Goal: Information Seeking & Learning: Learn about a topic

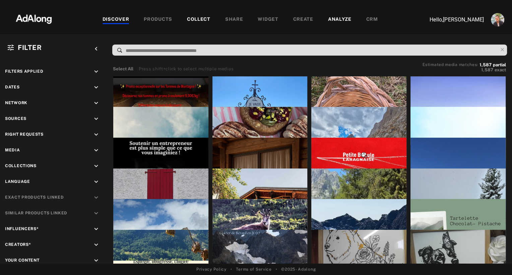
click at [201, 19] on div "COLLECT" at bounding box center [198, 20] width 23 height 8
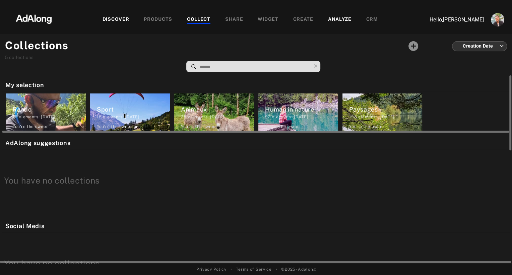
click at [59, 111] on div "Rando" at bounding box center [49, 109] width 73 height 9
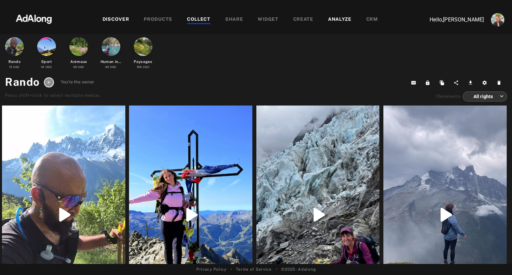
click at [48, 81] on icon at bounding box center [48, 82] width 5 height 5
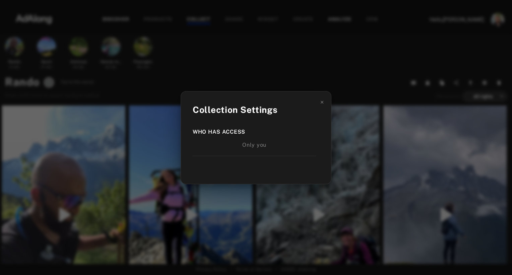
drag, startPoint x: 247, startPoint y: 147, endPoint x: 245, endPoint y: 60, distance: 86.7
click at [247, 147] on div "Only you" at bounding box center [254, 145] width 123 height 8
click at [246, 51] on div "Collection Settings Who has access Only you" at bounding box center [256, 137] width 512 height 275
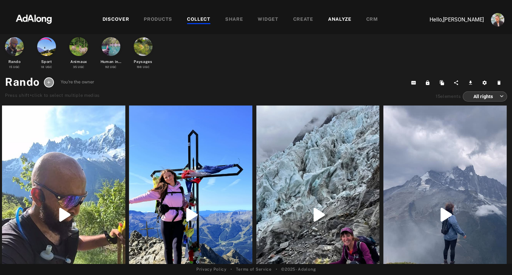
click at [49, 83] on icon at bounding box center [48, 82] width 3 height 3
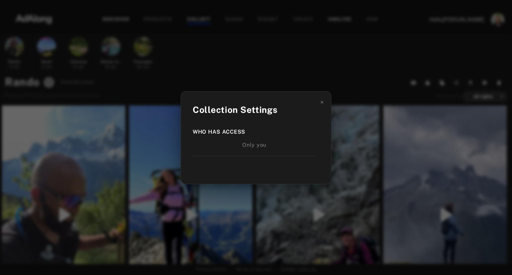
click at [335, 31] on div "Collection Settings Who has access Only you" at bounding box center [256, 137] width 512 height 275
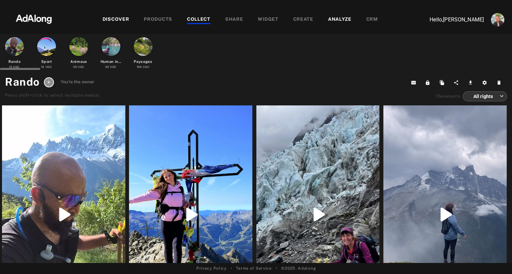
click at [104, 50] on div at bounding box center [110, 46] width 19 height 19
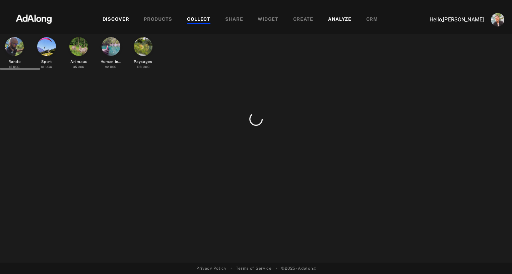
click at [143, 50] on div at bounding box center [143, 46] width 19 height 19
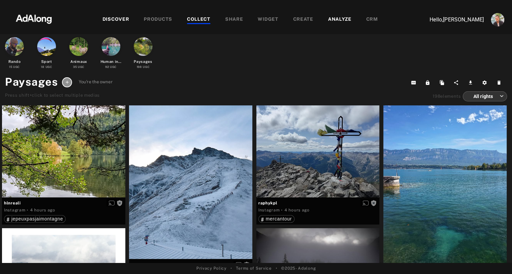
click at [38, 21] on img at bounding box center [33, 18] width 59 height 20
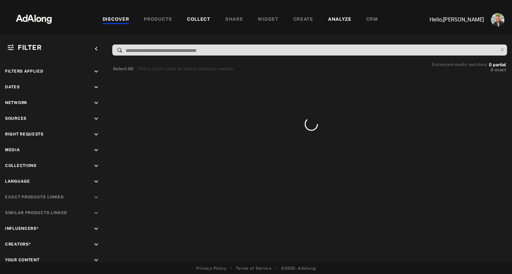
click at [199, 17] on div "COLLECT" at bounding box center [198, 20] width 23 height 8
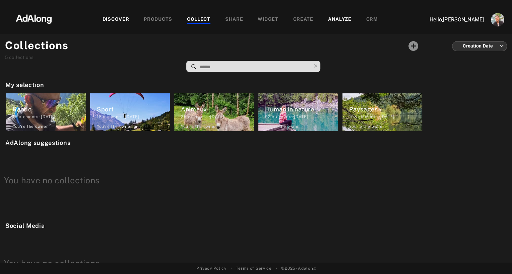
click at [198, 20] on div "COLLECT" at bounding box center [198, 20] width 23 height 8
click at [191, 20] on div "COLLECT" at bounding box center [198, 20] width 23 height 8
click at [37, 16] on img at bounding box center [33, 18] width 59 height 20
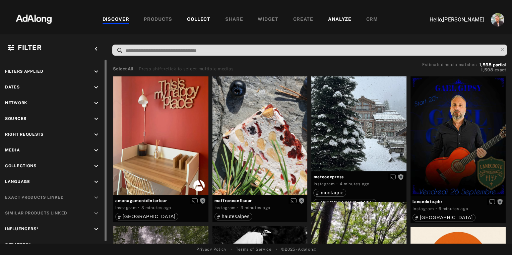
click at [95, 117] on icon "keyboard_arrow_down" at bounding box center [95, 118] width 7 height 7
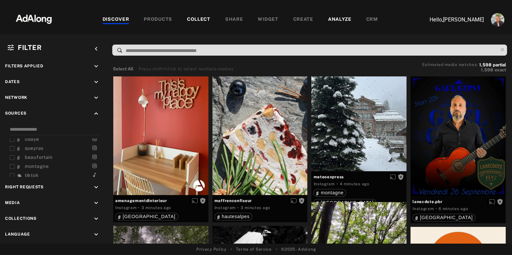
click at [202, 22] on div "COLLECT" at bounding box center [198, 20] width 23 height 8
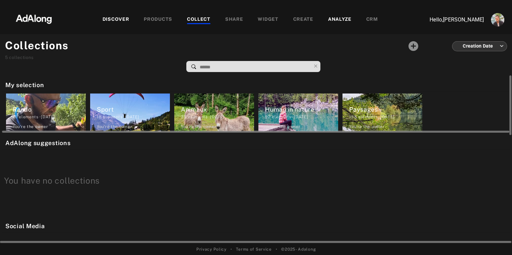
click at [41, 108] on div "Rando" at bounding box center [49, 109] width 73 height 9
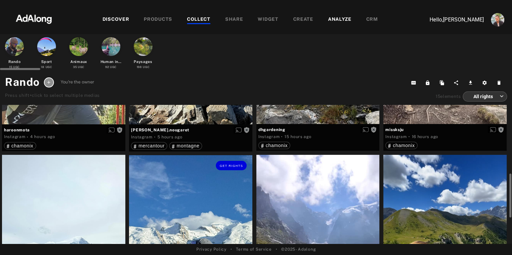
scroll to position [146, 0]
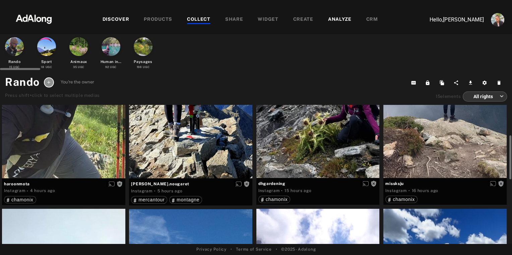
click at [44, 51] on div at bounding box center [46, 46] width 19 height 19
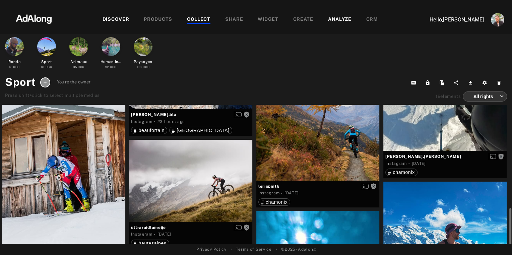
scroll to position [466, 0]
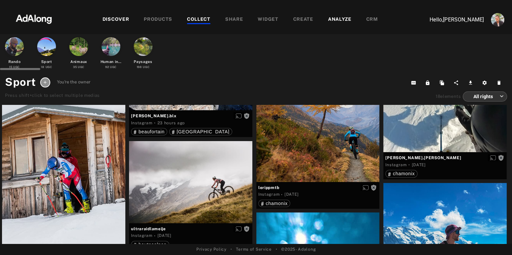
click at [79, 47] on div at bounding box center [78, 46] width 19 height 19
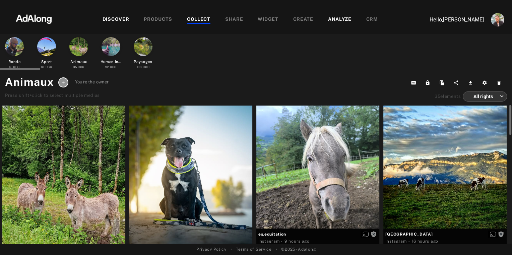
click at [107, 49] on div at bounding box center [110, 46] width 19 height 19
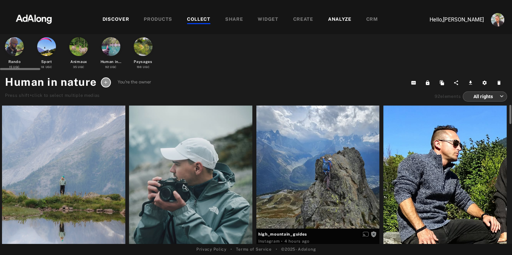
click at [144, 43] on div at bounding box center [143, 46] width 19 height 19
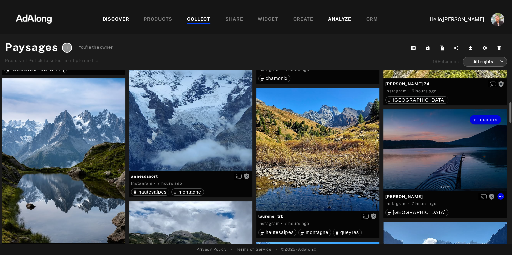
scroll to position [357, 0]
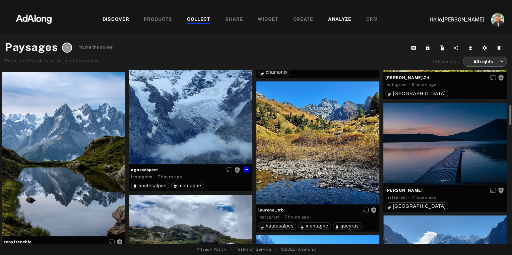
click at [196, 134] on div "Get rights" at bounding box center [190, 82] width 123 height 164
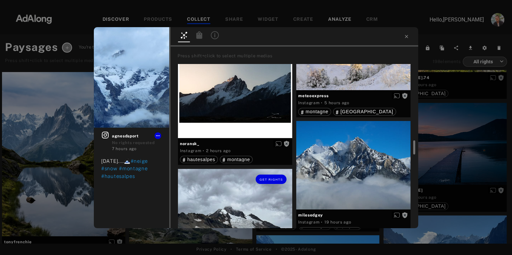
scroll to position [108, 0]
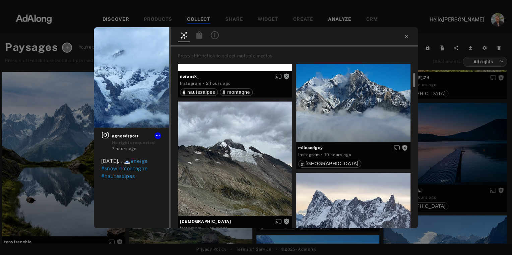
click at [425, 135] on div "Get rights agnesdsport No rights requested 7 hours ago [DATE]....🗻 #neige #snow…" at bounding box center [256, 127] width 512 height 255
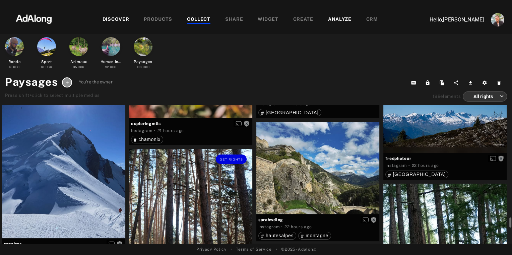
scroll to position [2741, 0]
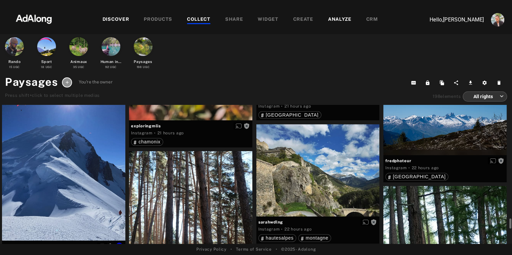
click at [62, 164] on div "Get rights" at bounding box center [63, 160] width 123 height 159
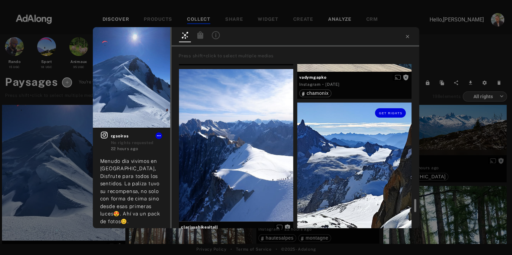
scroll to position [485, 0]
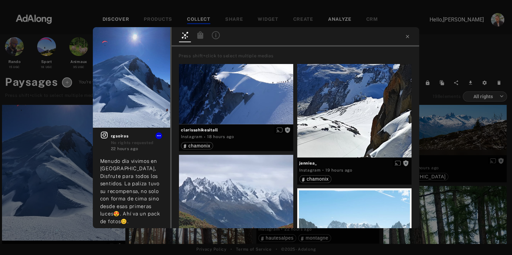
click at [61, 97] on div "Get rights rgsoiras No rights requested 22 hours ago Menudo día vivimos en [GEO…" at bounding box center [256, 127] width 512 height 255
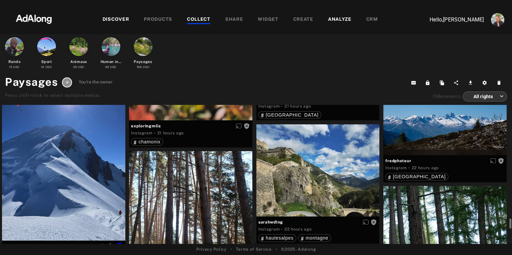
click at [67, 157] on div "Get rights" at bounding box center [63, 160] width 123 height 159
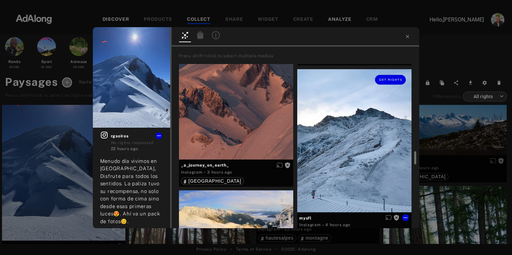
scroll to position [1126, 0]
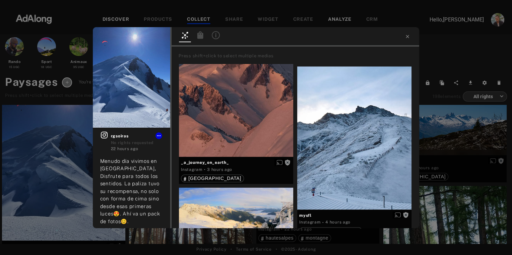
click at [434, 64] on div "Get rights rgsoiras No rights requested 22 hours ago Menudo día vivimos en [GEO…" at bounding box center [256, 127] width 512 height 255
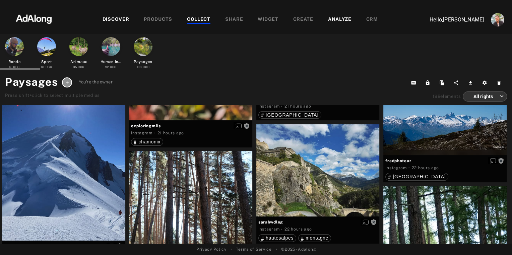
click at [111, 46] on div at bounding box center [110, 46] width 19 height 19
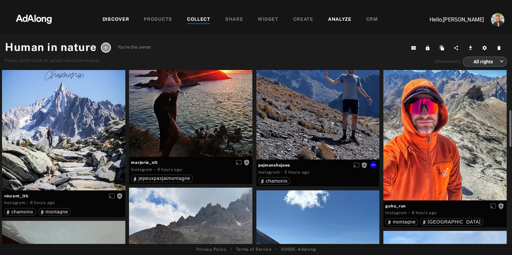
scroll to position [231, 0]
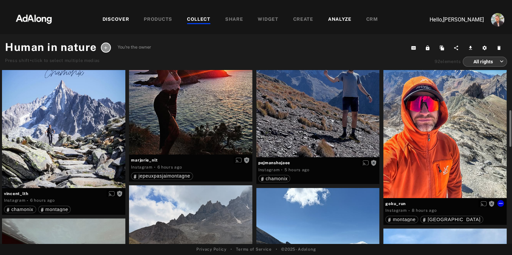
click at [403, 161] on div "Get rights" at bounding box center [444, 116] width 123 height 164
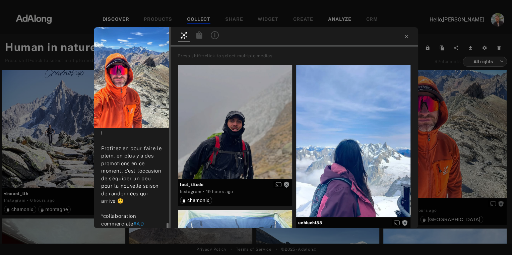
scroll to position [155, 0]
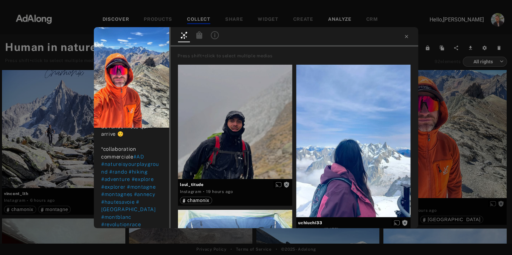
click at [76, 199] on div "Get rights goku_run No rights requested 8 hours ago revolutionrace Comme promis…" at bounding box center [256, 127] width 512 height 255
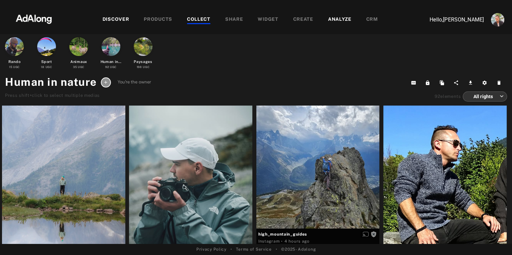
click at [107, 83] on icon at bounding box center [105, 82] width 5 height 5
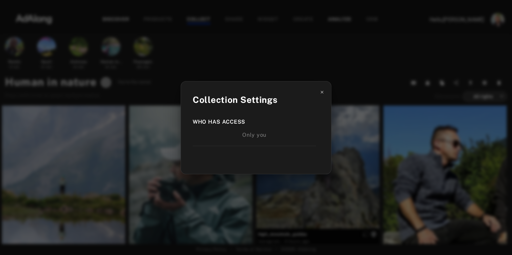
click at [321, 93] on icon at bounding box center [321, 92] width 3 height 3
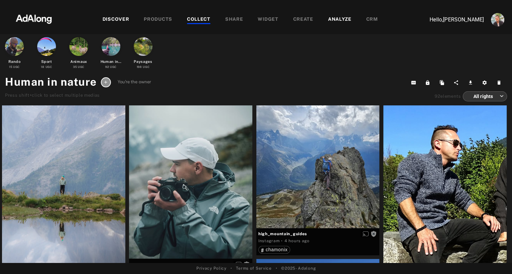
click at [33, 21] on img at bounding box center [33, 18] width 59 height 20
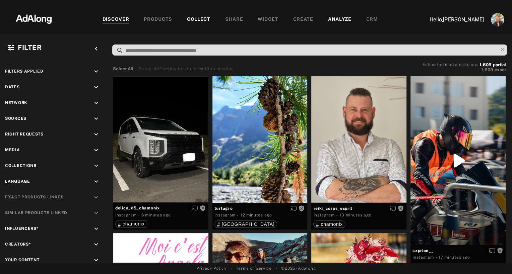
click at [141, 51] on input at bounding box center [311, 50] width 372 height 9
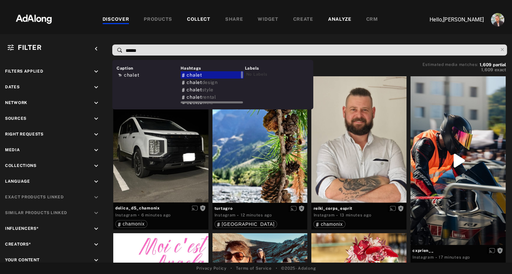
type input "******"
click at [189, 71] on div "chalet" at bounding box center [211, 74] width 63 height 7
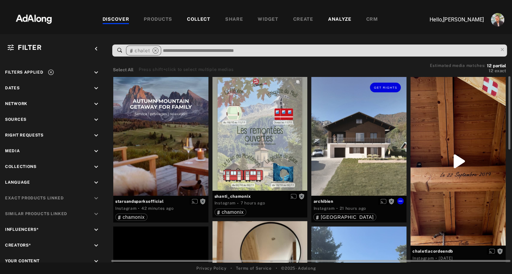
click at [348, 96] on div "Get rights" at bounding box center [358, 87] width 95 height 21
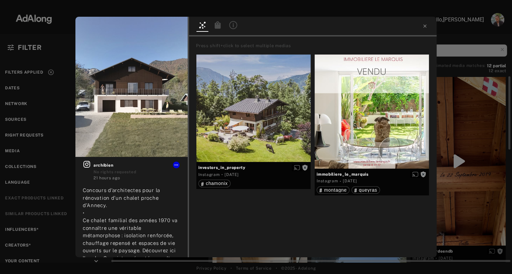
click at [234, 27] on icon at bounding box center [233, 25] width 8 height 8
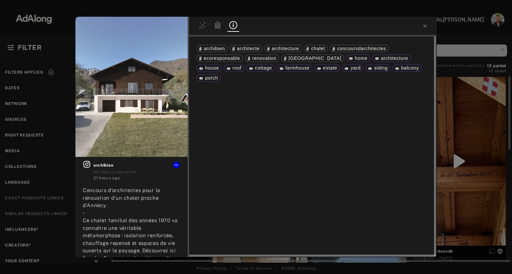
click at [255, 68] on span "cottage" at bounding box center [263, 67] width 17 height 5
copy span "cottage"
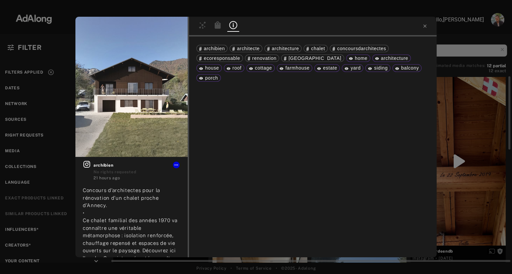
click at [444, 33] on div "Get rights archibien No rights requested 21 hours ago Concours d’architectes po…" at bounding box center [256, 137] width 512 height 274
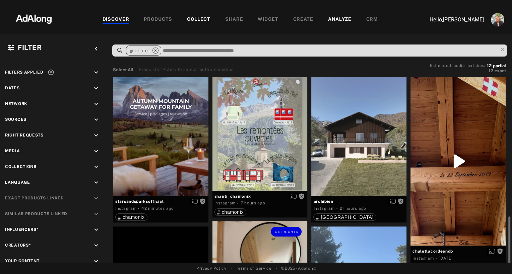
scroll to position [209, 0]
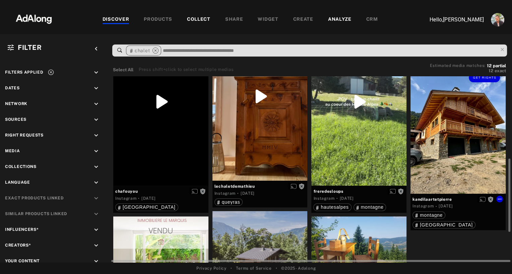
click at [452, 133] on div "Get rights" at bounding box center [457, 130] width 95 height 127
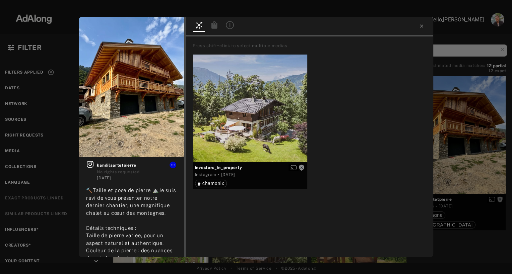
click at [233, 27] on icon at bounding box center [230, 25] width 8 height 8
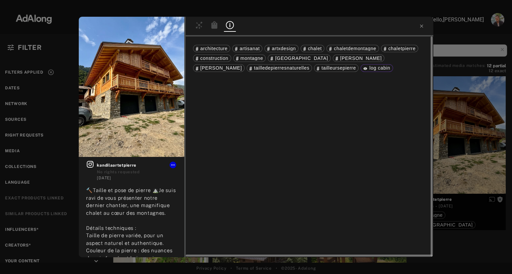
click at [369, 67] on span "log cabin" at bounding box center [379, 67] width 21 height 5
copy span "log cabin"
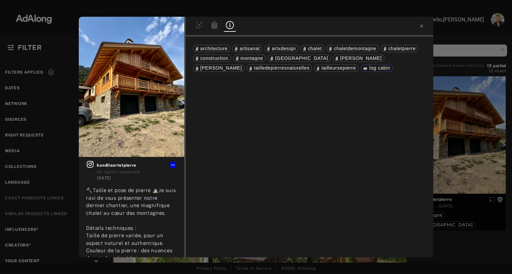
click at [448, 32] on div "Get rights kandilaartetpierre No rights requested [DATE] 🔨Taille et pose de pie…" at bounding box center [256, 137] width 512 height 274
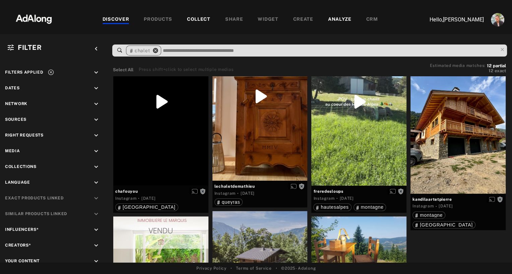
click at [154, 51] on icon "close" at bounding box center [155, 51] width 6 height 6
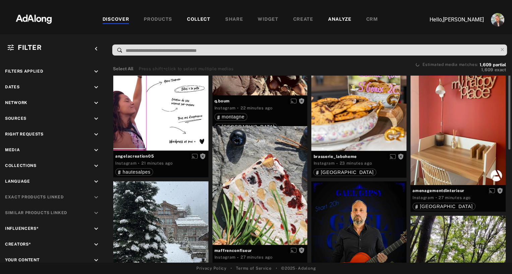
scroll to position [116, 0]
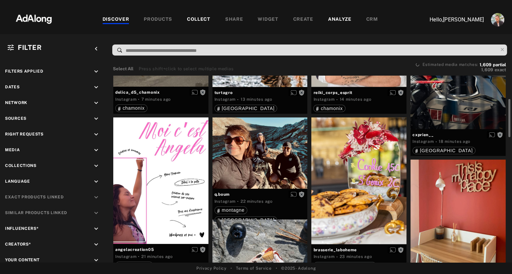
click at [143, 52] on input at bounding box center [311, 50] width 372 height 9
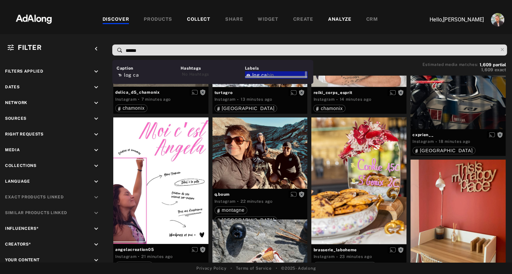
type input "******"
click at [259, 74] on div at bounding box center [276, 76] width 63 height 5
click at [254, 72] on span "log ca" at bounding box center [259, 74] width 15 height 5
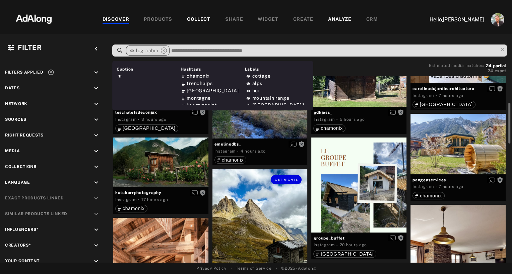
scroll to position [63, 0]
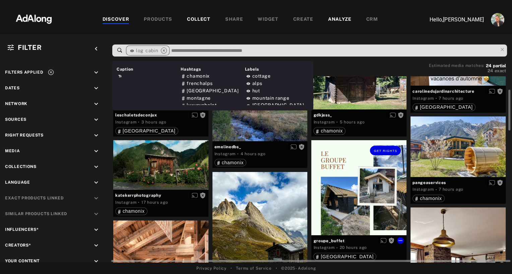
click at [345, 172] on div "Get rights" at bounding box center [358, 187] width 95 height 95
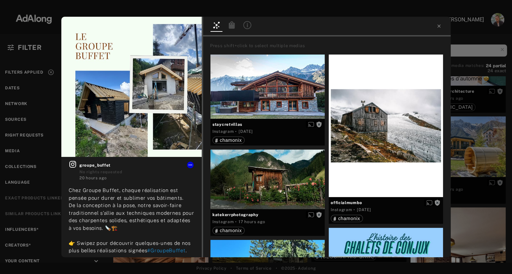
click at [247, 26] on icon at bounding box center [247, 25] width 1 height 4
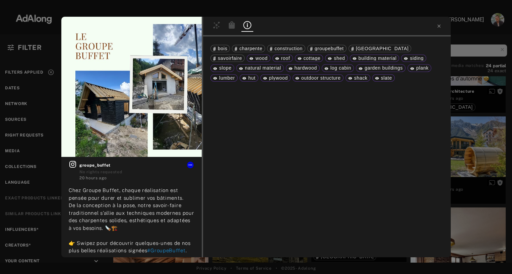
click at [460, 39] on div "Get rights groupe_buffet No rights requested 20 hours ago Chez Groupe Buffet, c…" at bounding box center [256, 137] width 512 height 274
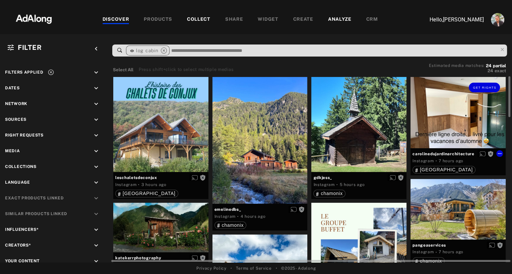
click at [449, 134] on div "Get rights" at bounding box center [457, 112] width 95 height 71
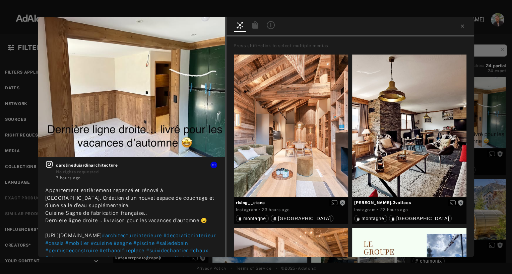
click at [271, 27] on icon at bounding box center [271, 25] width 8 height 8
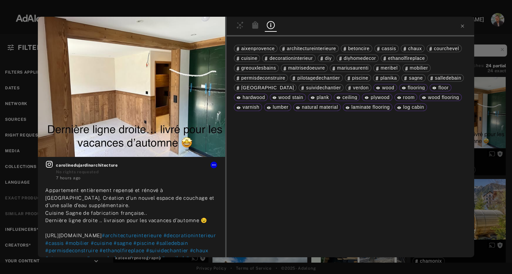
click at [484, 42] on div "Get rights carolinedujardinarchitecture No rights requested 7 hours ago Apparte…" at bounding box center [256, 137] width 512 height 274
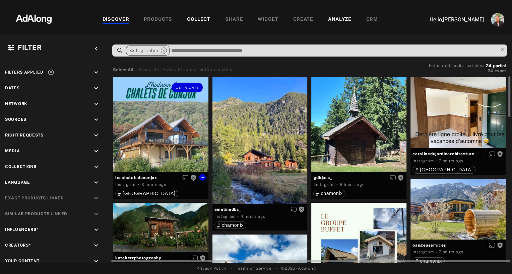
click at [172, 129] on div "Get rights" at bounding box center [160, 124] width 95 height 95
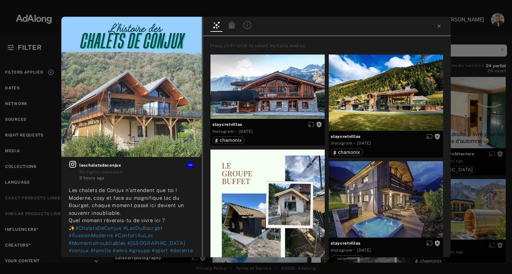
click at [245, 28] on icon at bounding box center [247, 25] width 8 height 8
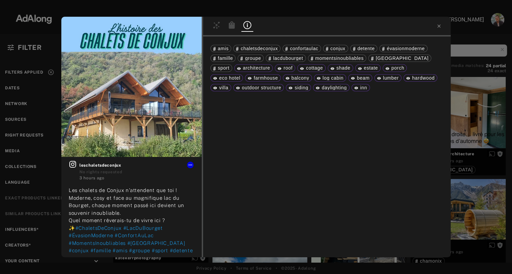
click at [472, 36] on div "Get rights leschaletsdeconjux No rights requested 3 hours ago Les chalets de Co…" at bounding box center [256, 137] width 512 height 274
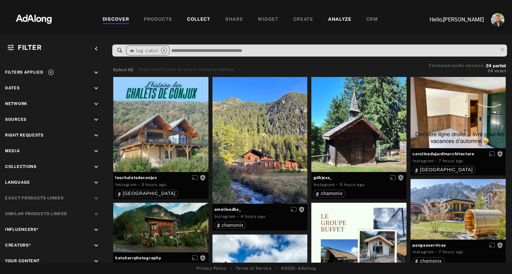
click at [201, 19] on div "COLLECT" at bounding box center [198, 20] width 23 height 8
